Goal: Information Seeking & Learning: Learn about a topic

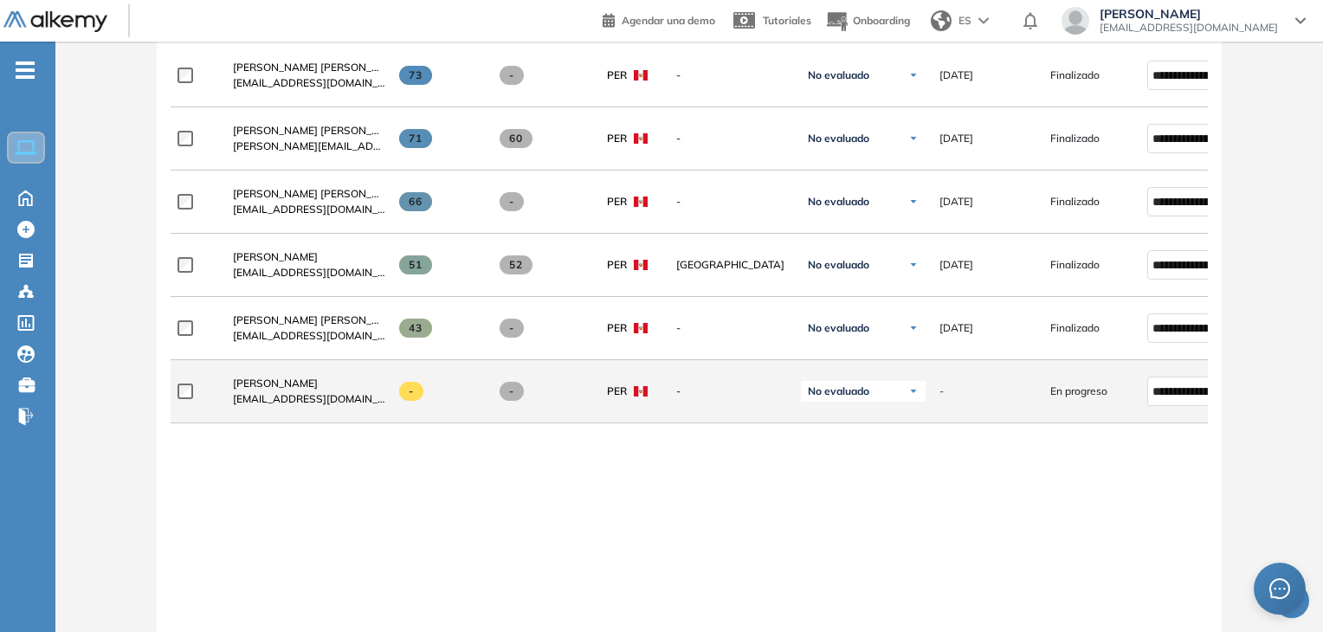
scroll to position [519, 0]
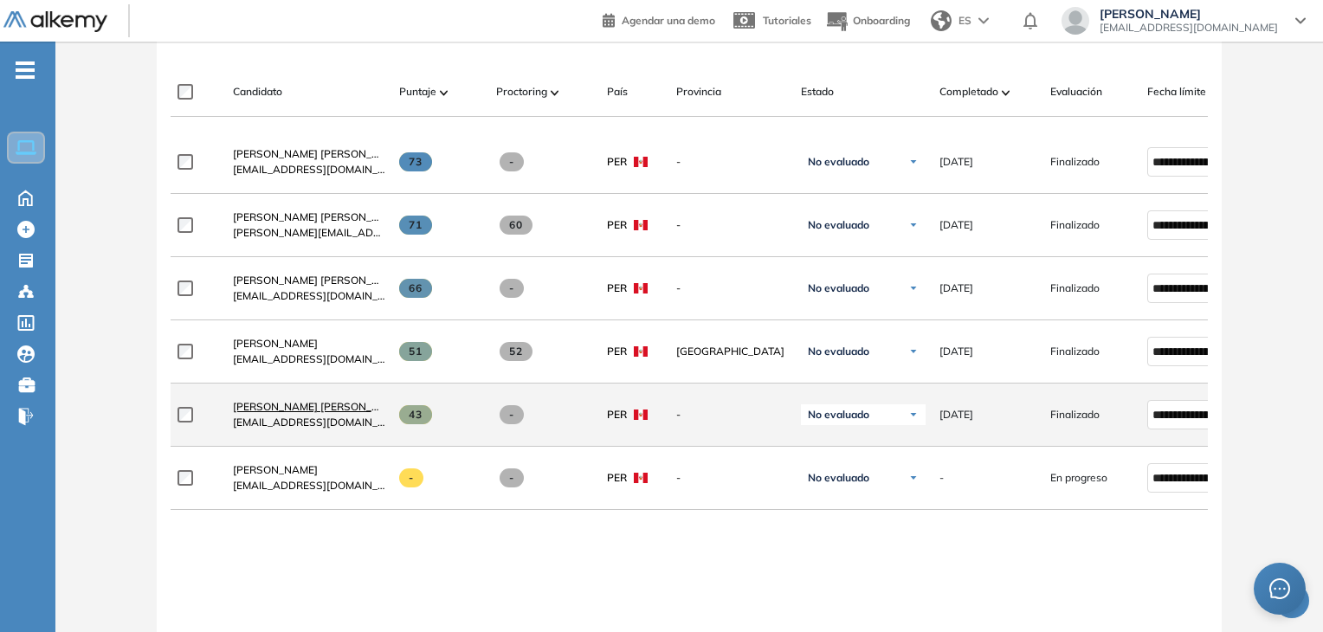
click at [358, 406] on span "[PERSON_NAME] [PERSON_NAME]" at bounding box center [319, 406] width 172 height 13
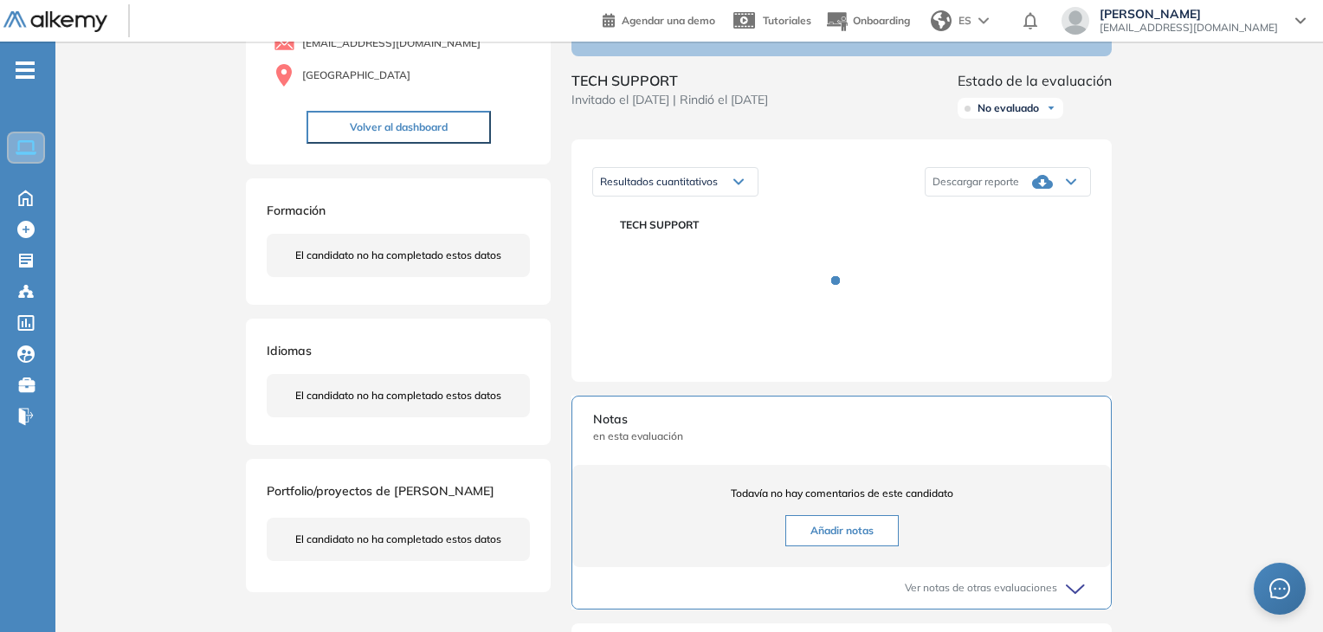
scroll to position [173, 0]
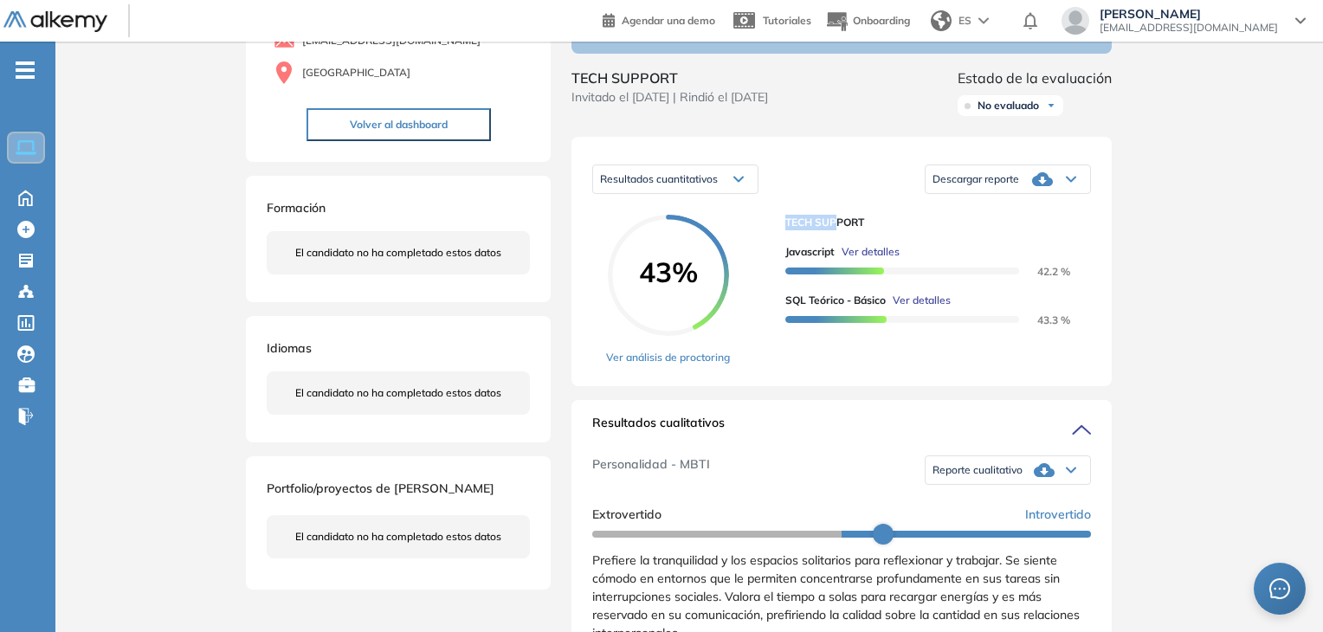
drag, startPoint x: 787, startPoint y: 235, endPoint x: 838, endPoint y: 239, distance: 51.2
click at [838, 230] on span "TECH SUPPORT" at bounding box center [931, 223] width 292 height 16
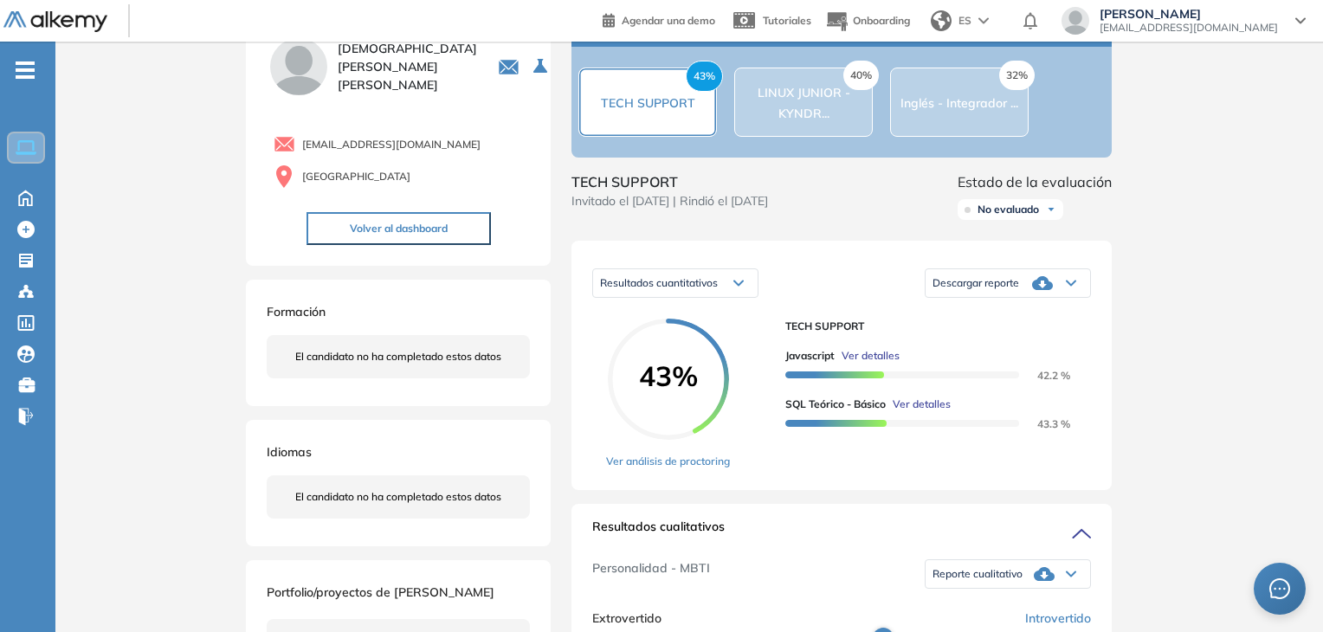
scroll to position [0, 0]
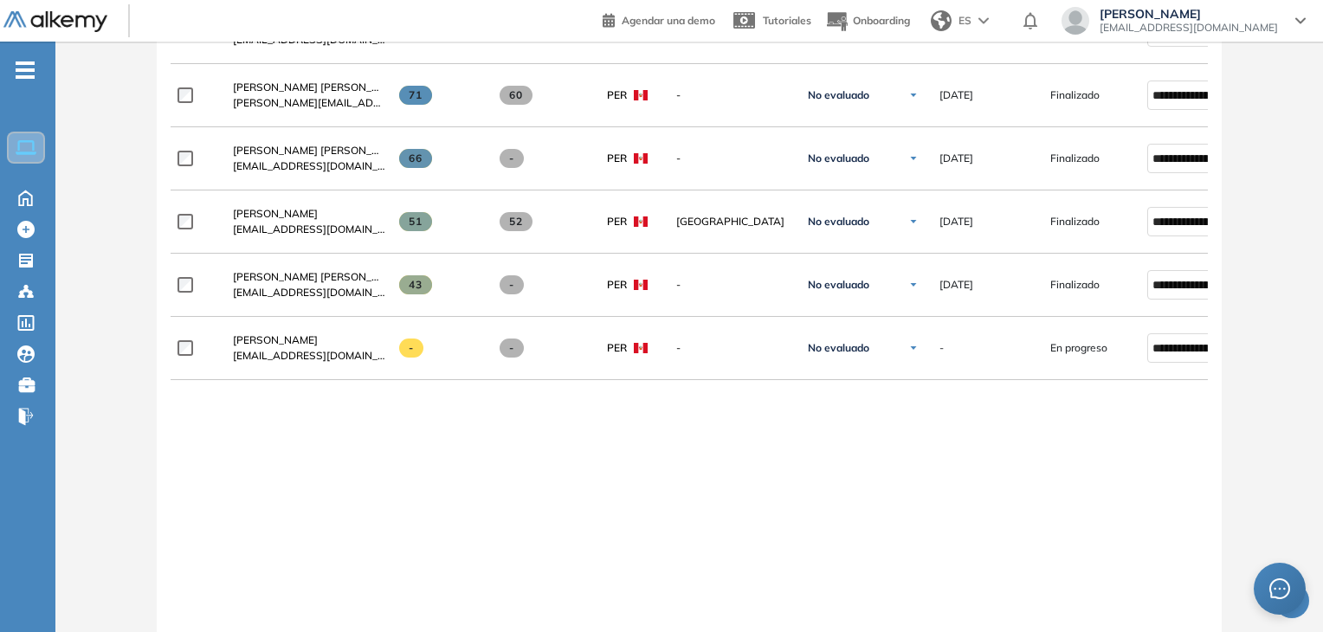
scroll to position [488, 0]
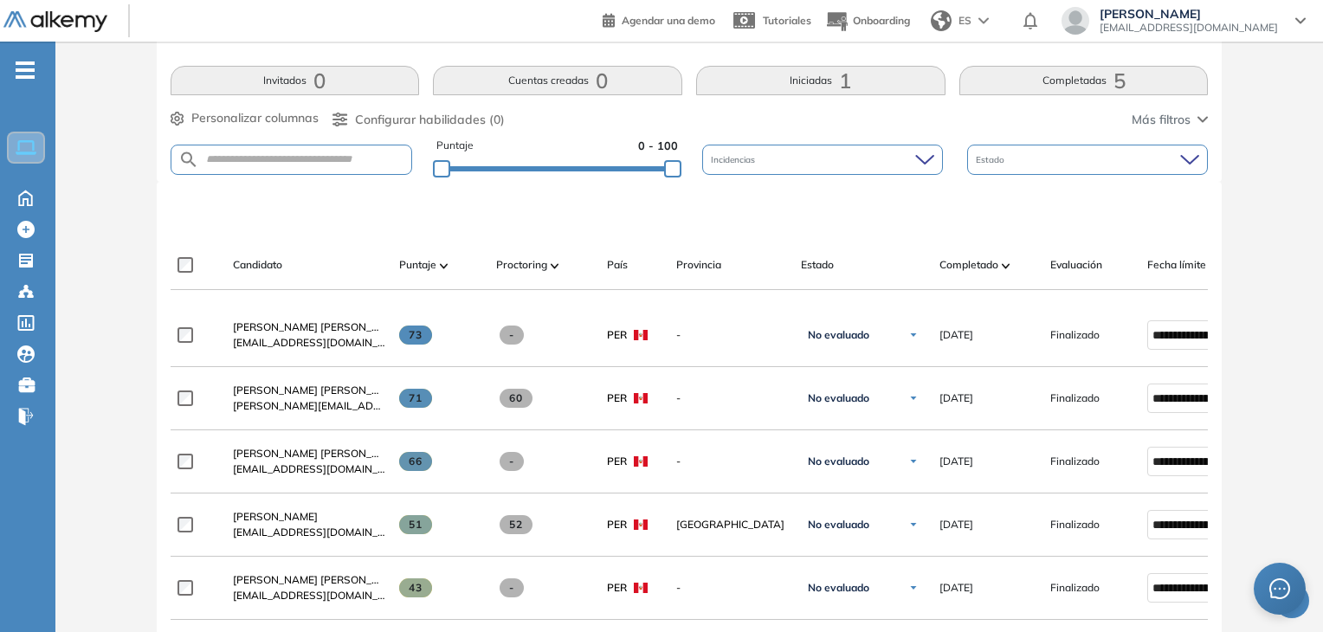
scroll to position [519, 0]
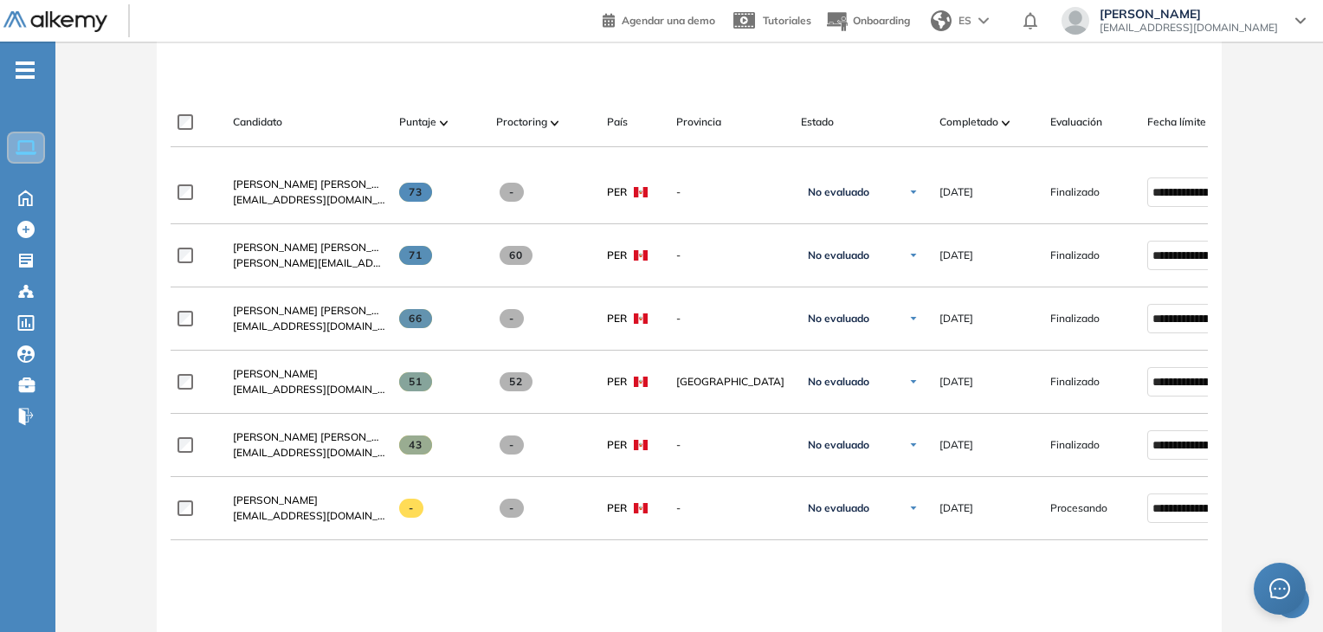
scroll to position [519, 0]
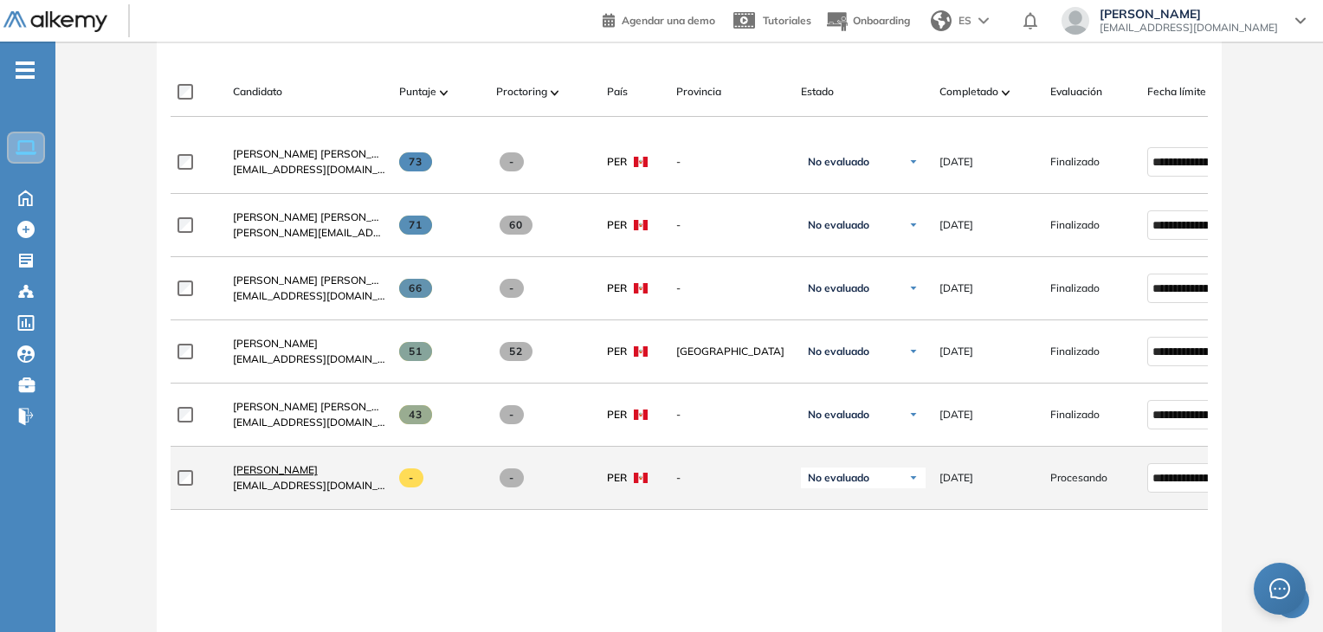
click at [318, 476] on span "[PERSON_NAME]" at bounding box center [275, 469] width 85 height 13
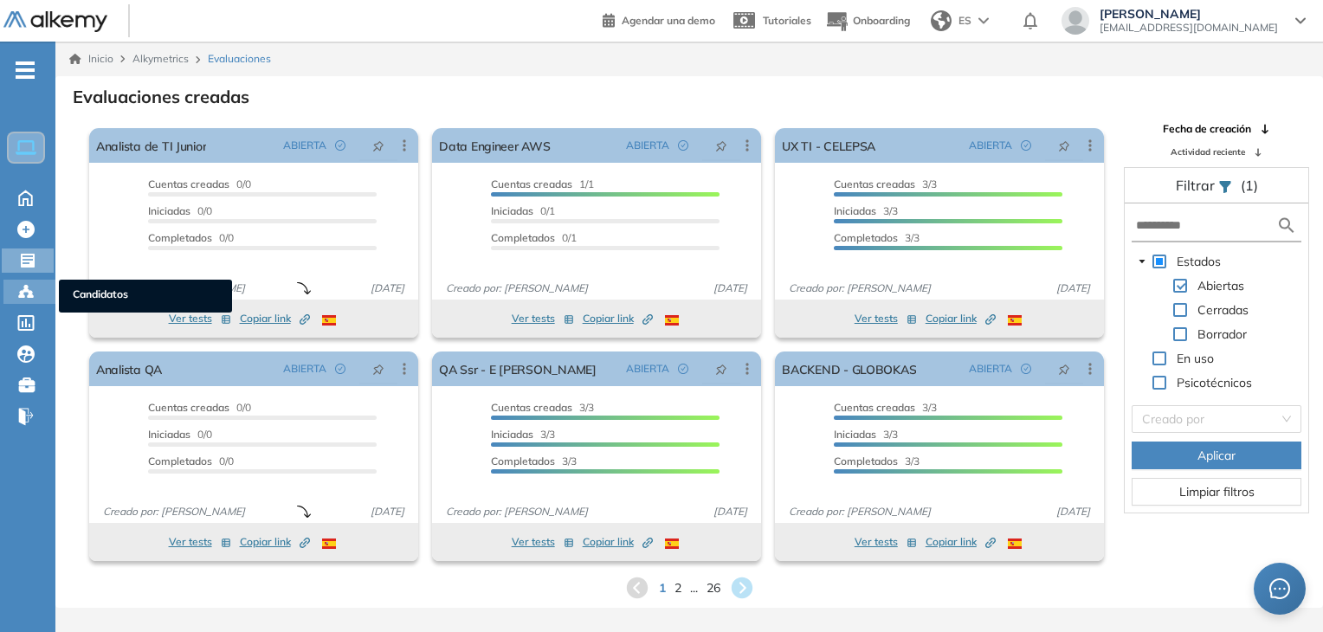
click at [29, 289] on icon at bounding box center [25, 290] width 5 height 3
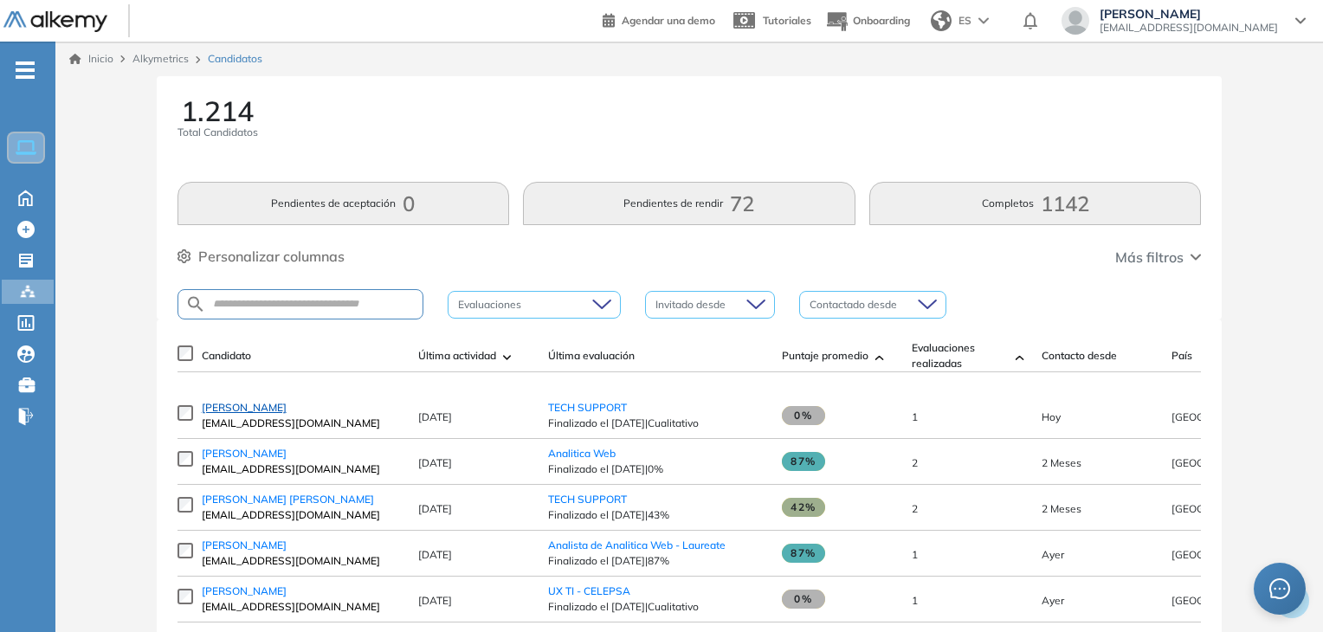
click at [274, 414] on span "Reynaldo Vera Rodriguez" at bounding box center [244, 407] width 85 height 13
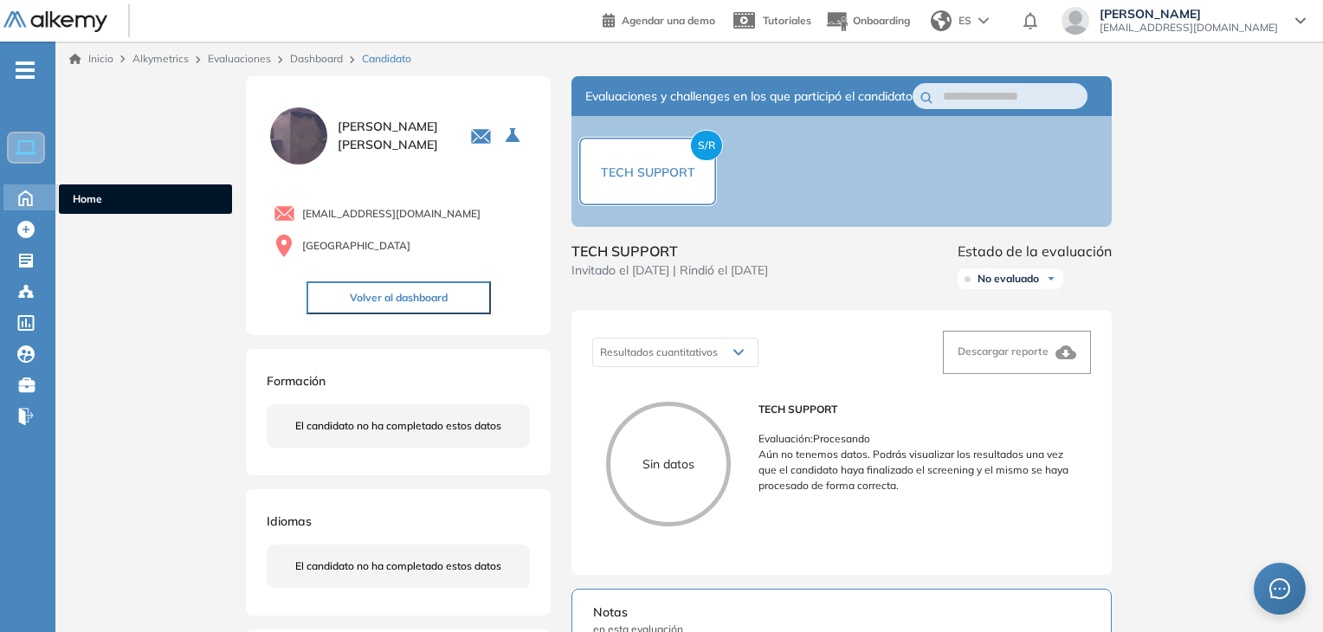
click at [44, 201] on div "Home Home" at bounding box center [30, 197] width 55 height 26
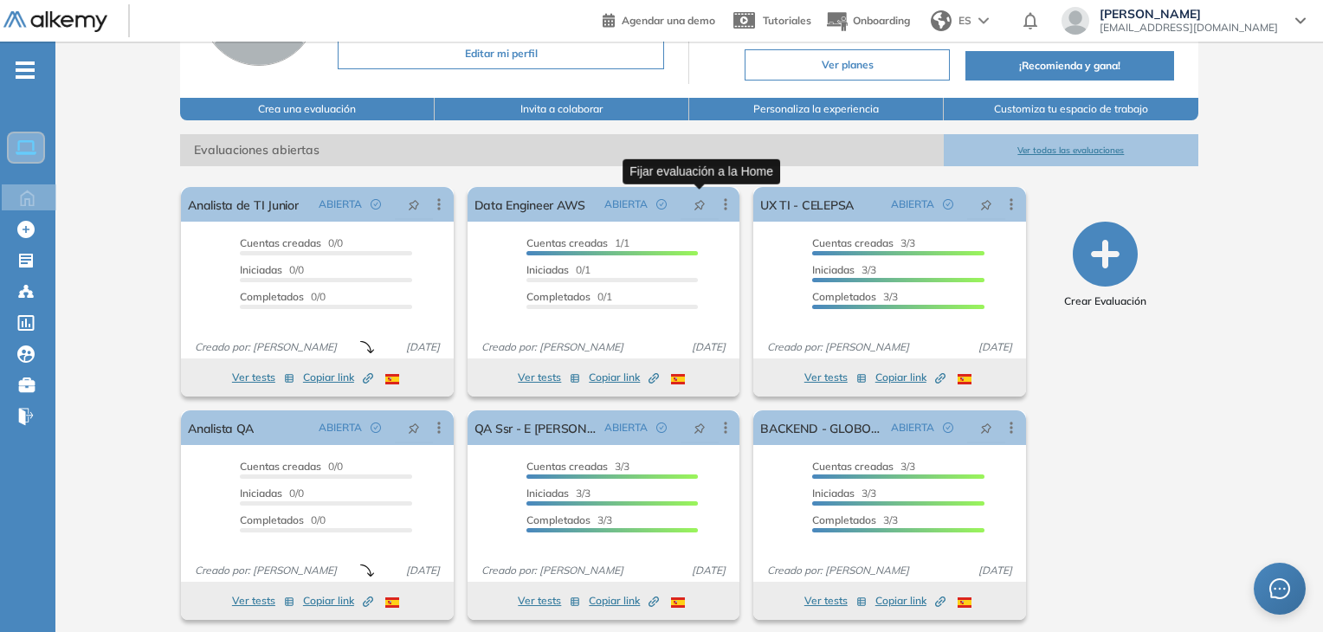
scroll to position [173, 0]
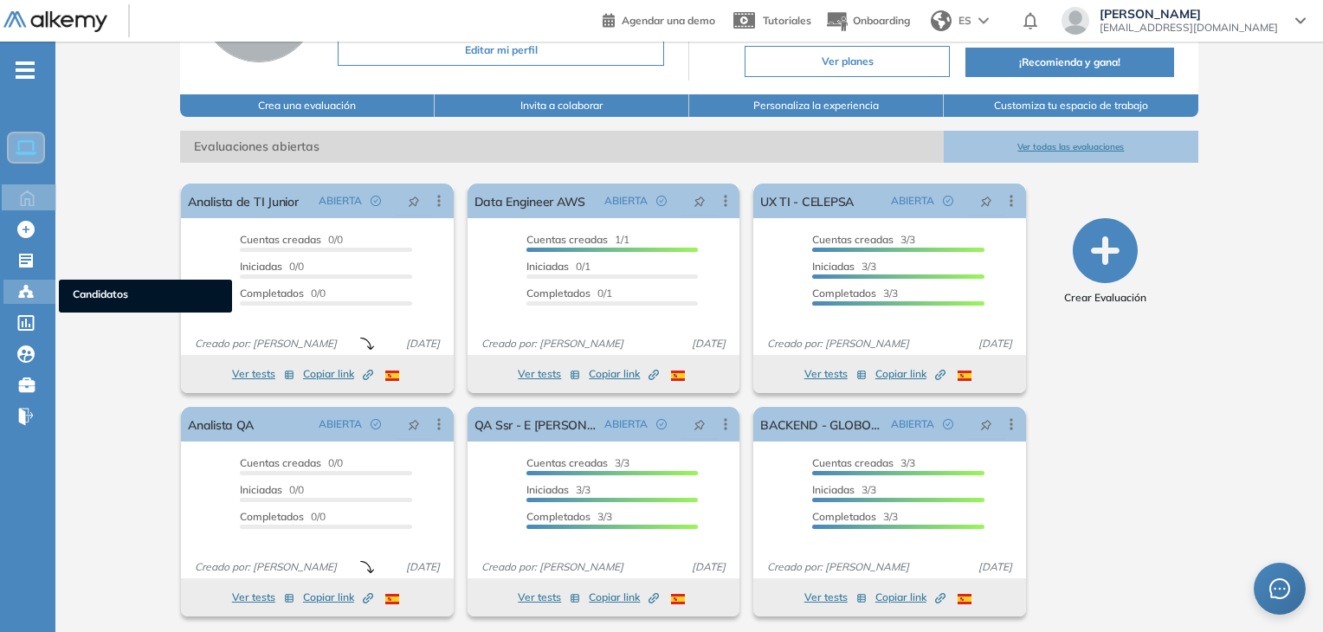
click at [10, 290] on div "Candidatos Candidatos" at bounding box center [29, 292] width 52 height 24
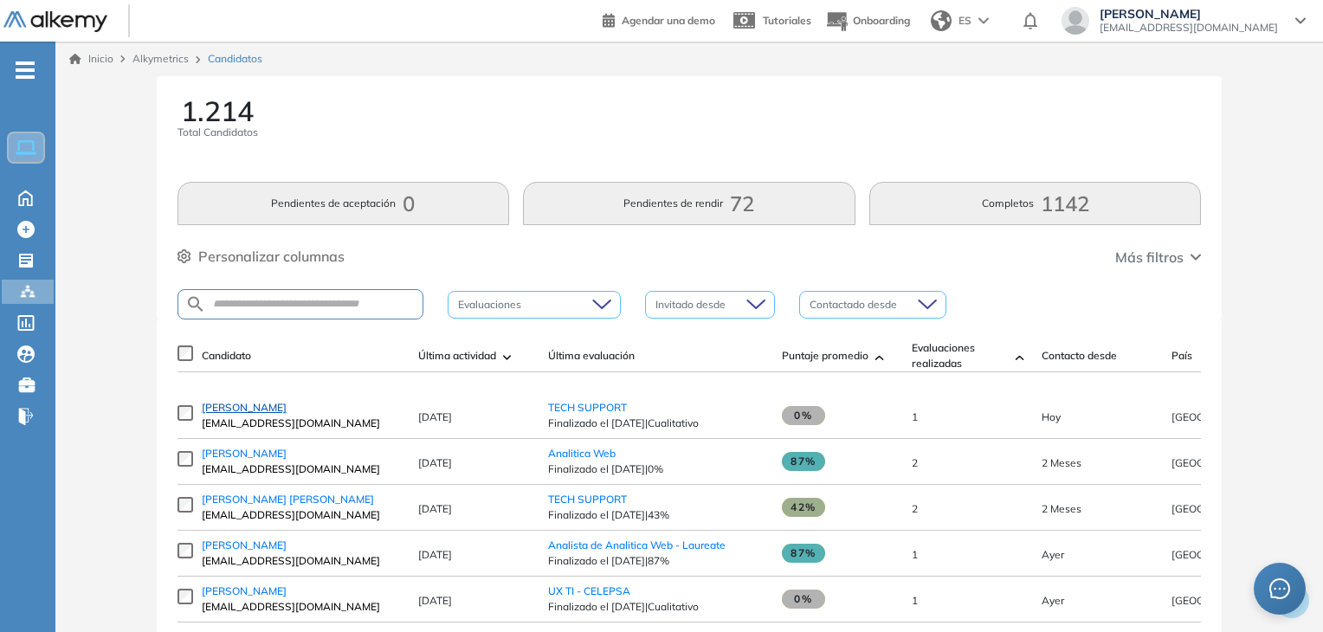
click at [260, 414] on span "[PERSON_NAME]" at bounding box center [244, 407] width 85 height 13
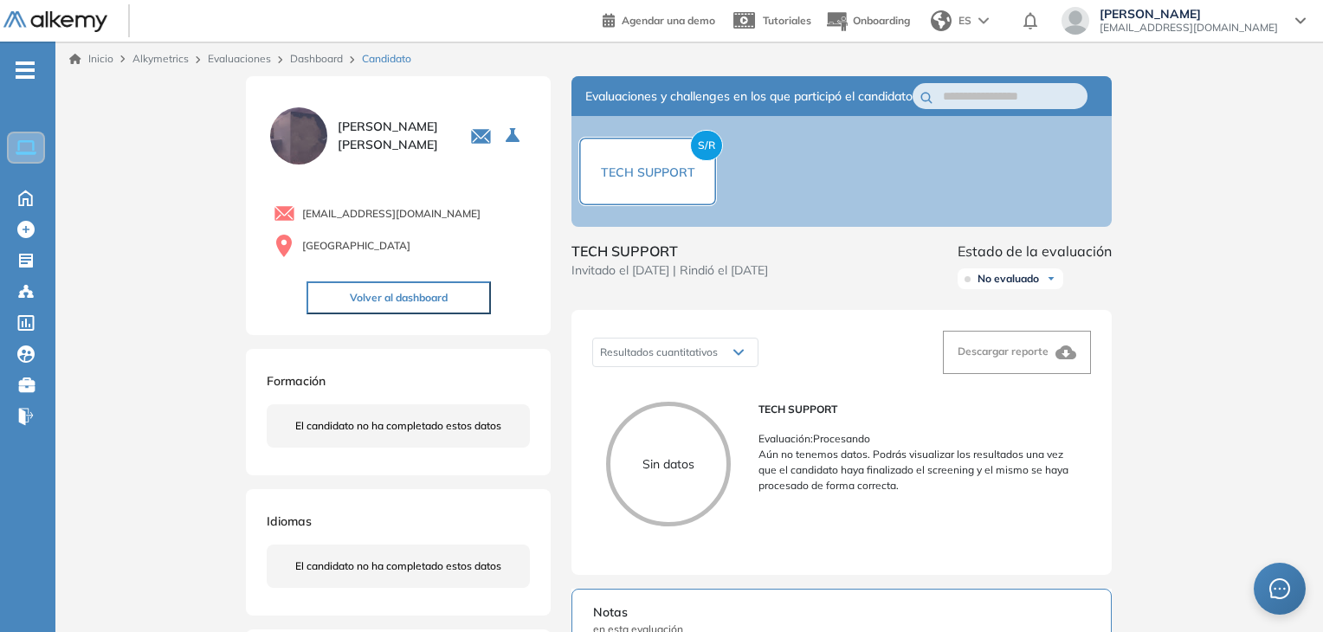
click at [718, 430] on div "Sin datos" at bounding box center [675, 464] width 139 height 125
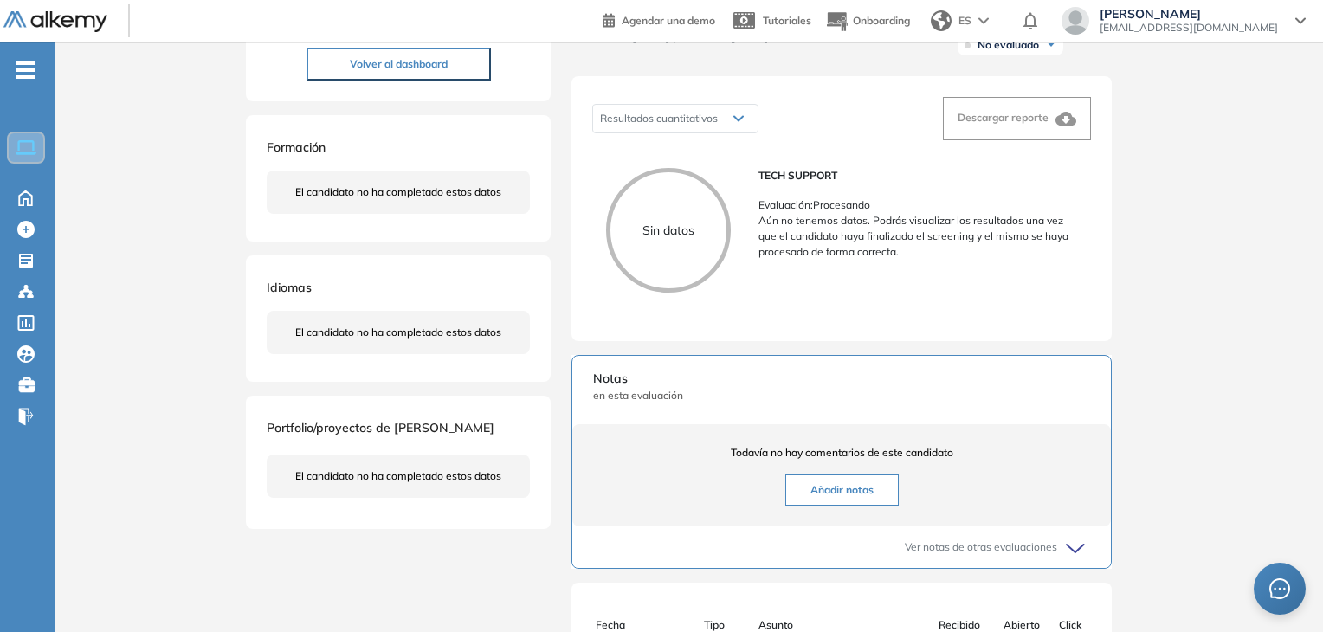
scroll to position [260, 0]
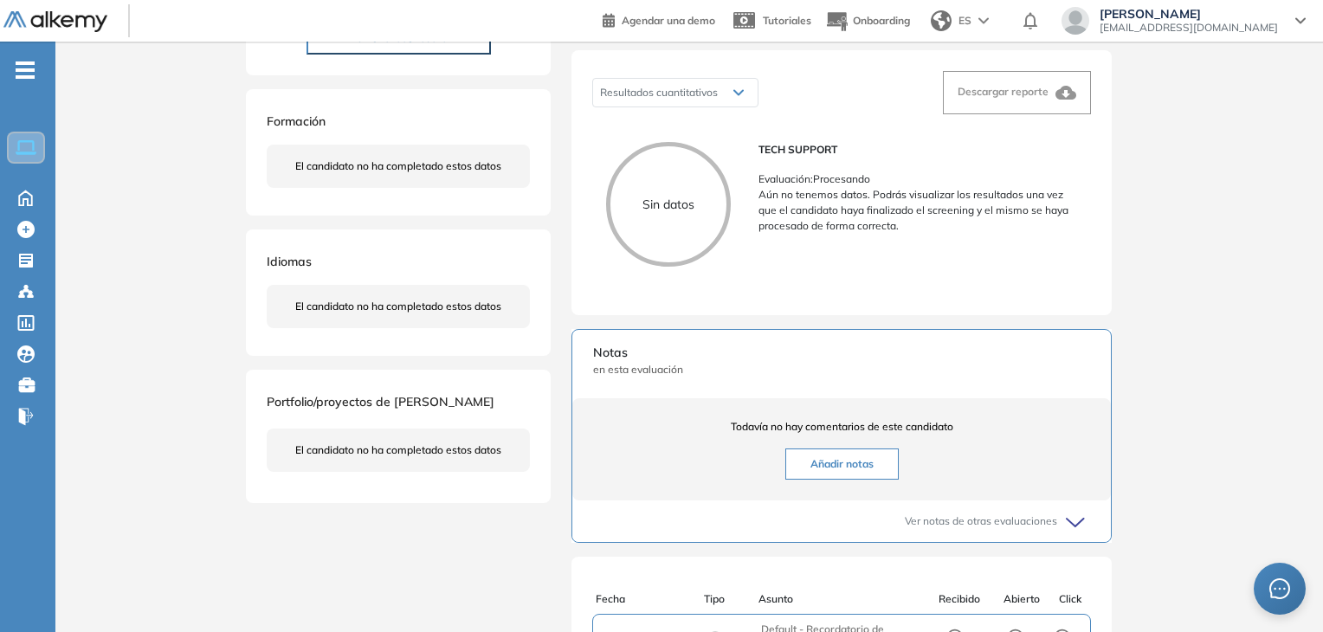
click at [666, 233] on div "Sin datos" at bounding box center [668, 204] width 125 height 125
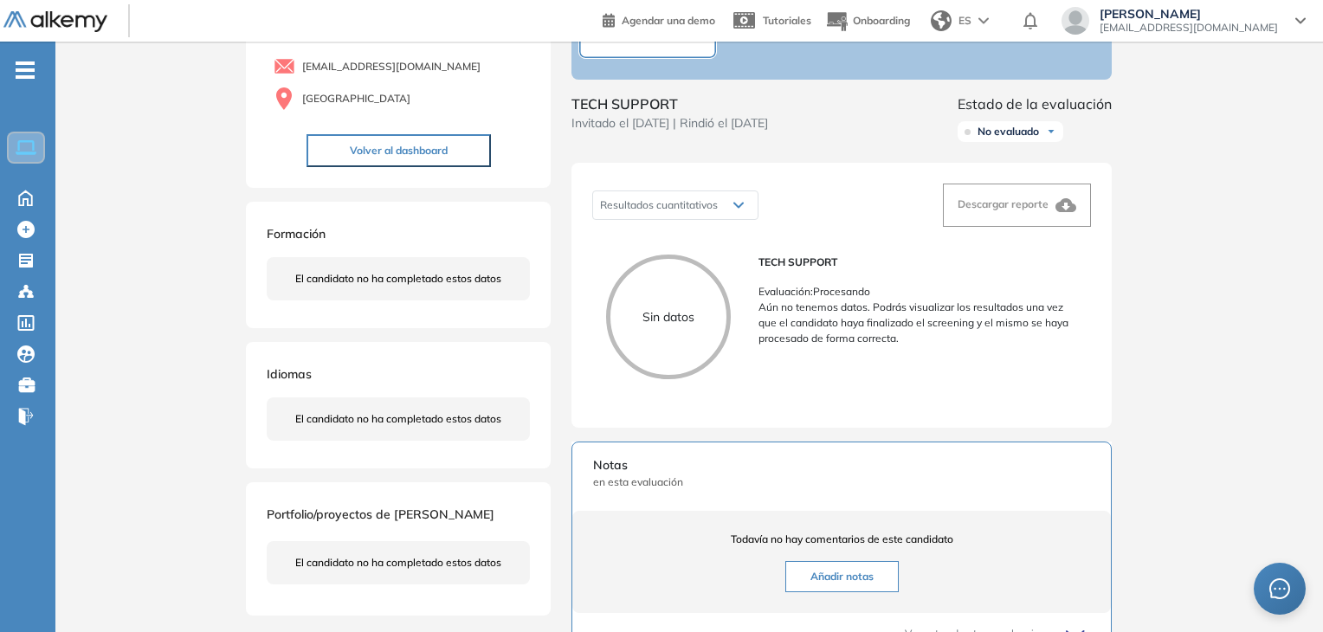
scroll to position [0, 0]
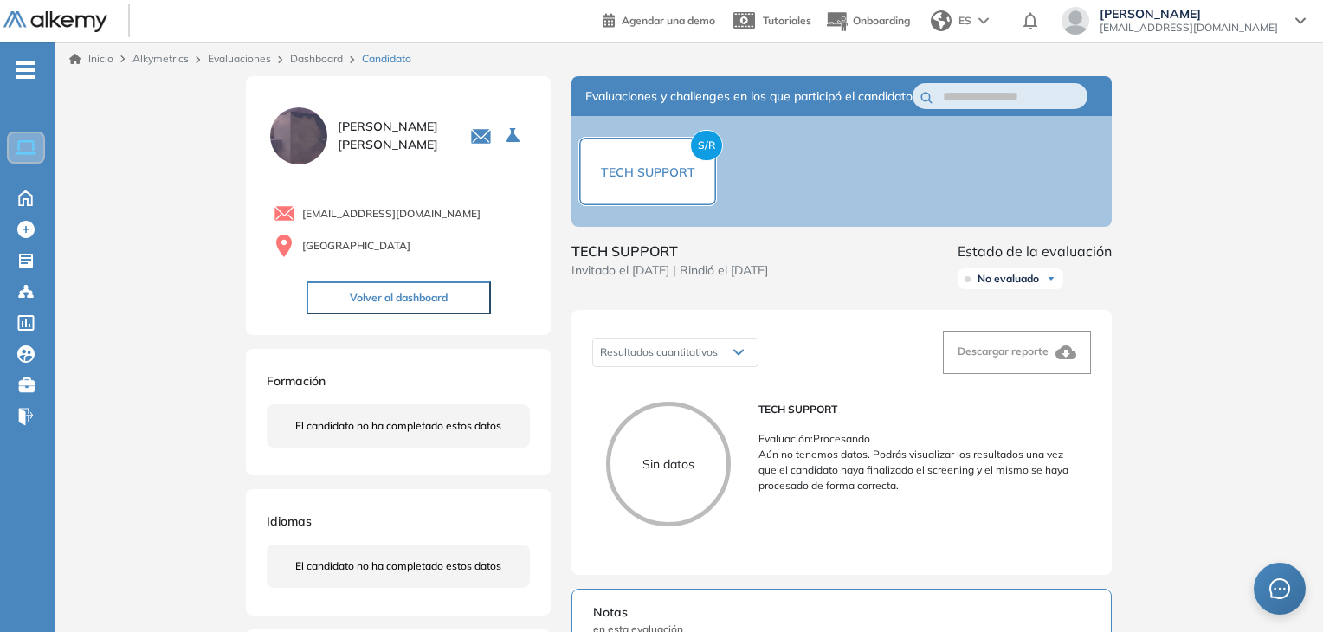
click at [464, 293] on button "Volver al dashboard" at bounding box center [398, 297] width 184 height 33
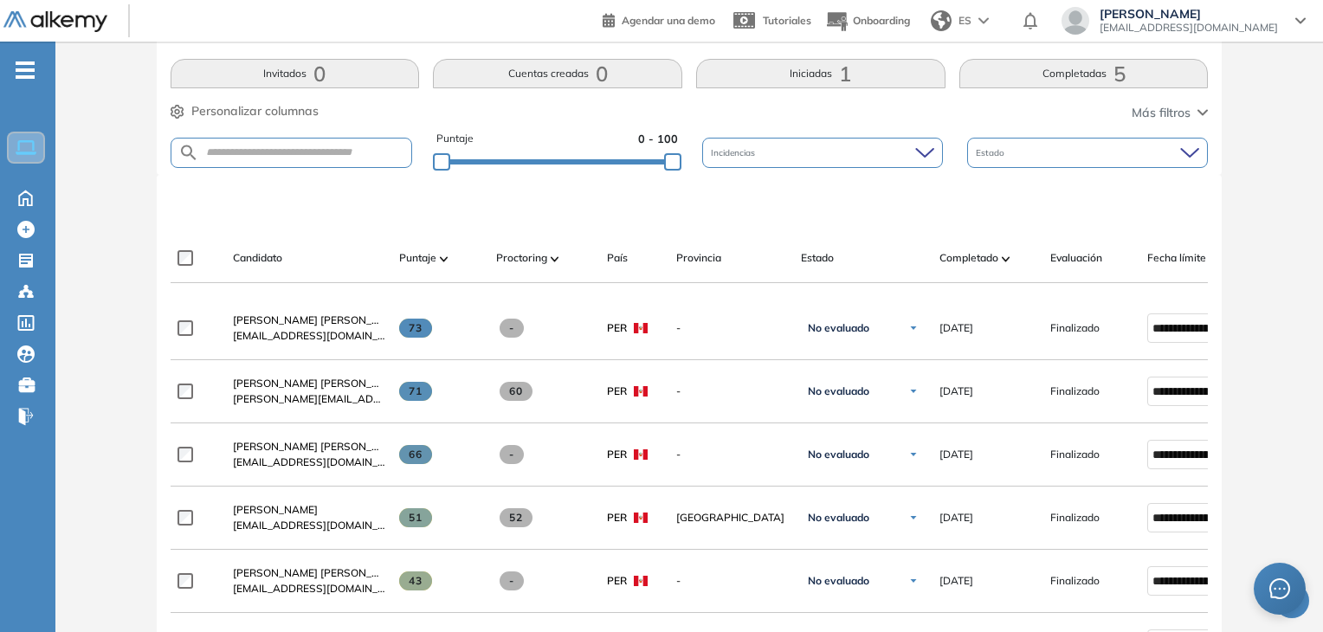
scroll to position [519, 0]
